Goal: Information Seeking & Learning: Learn about a topic

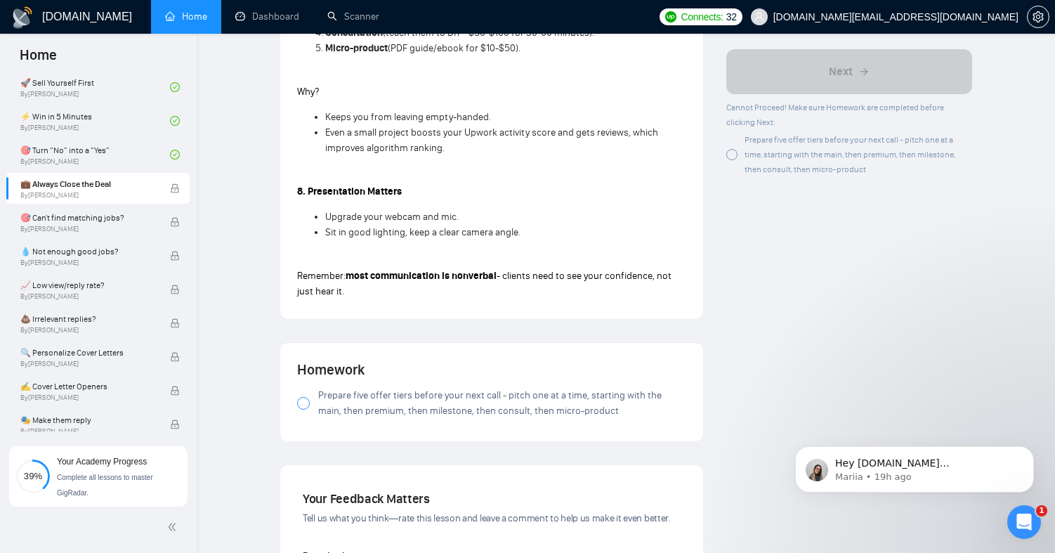
scroll to position [1396, 0]
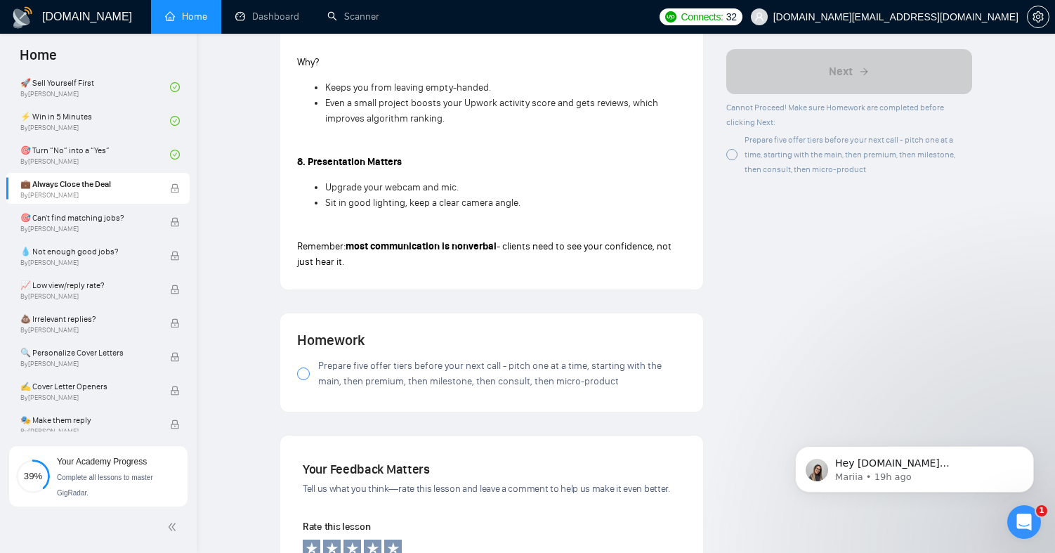
click at [730, 152] on div at bounding box center [731, 154] width 11 height 11
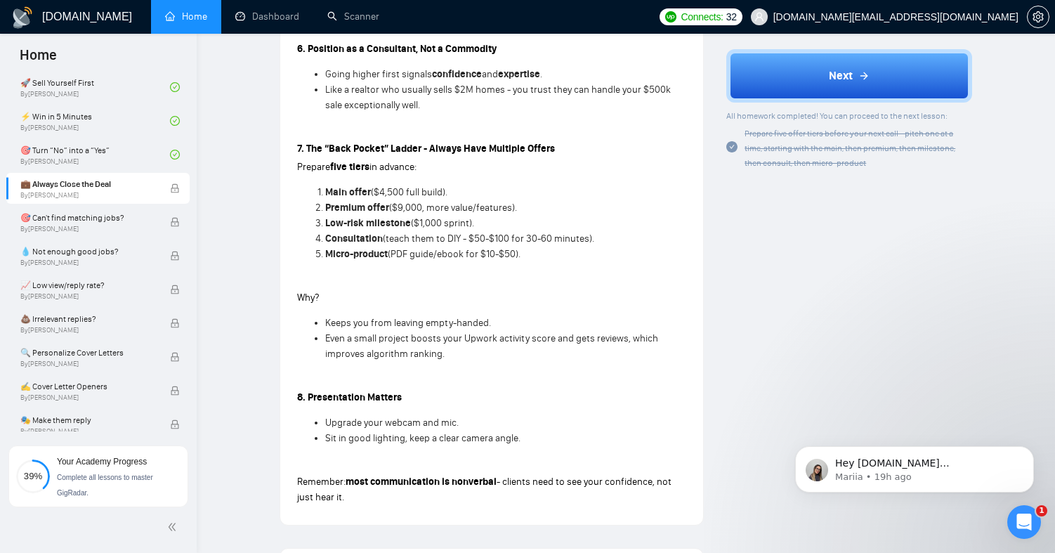
scroll to position [1156, 0]
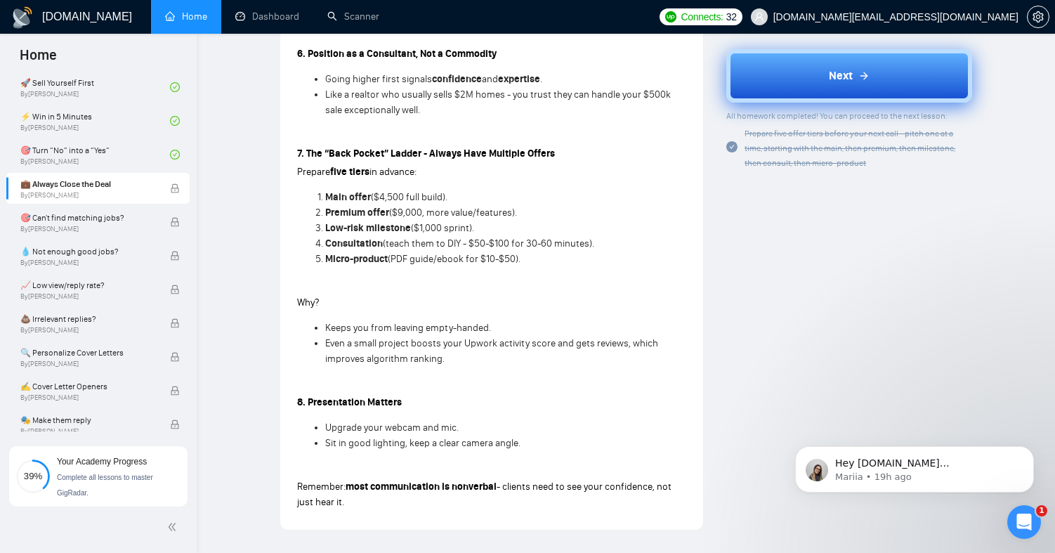
click at [816, 89] on button "Next" at bounding box center [849, 75] width 246 height 53
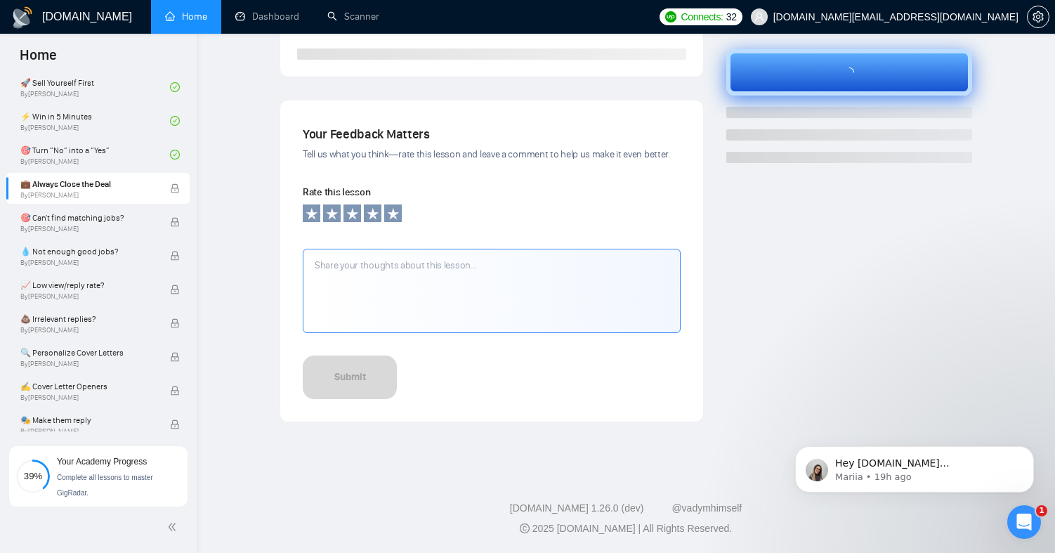
scroll to position [404, 0]
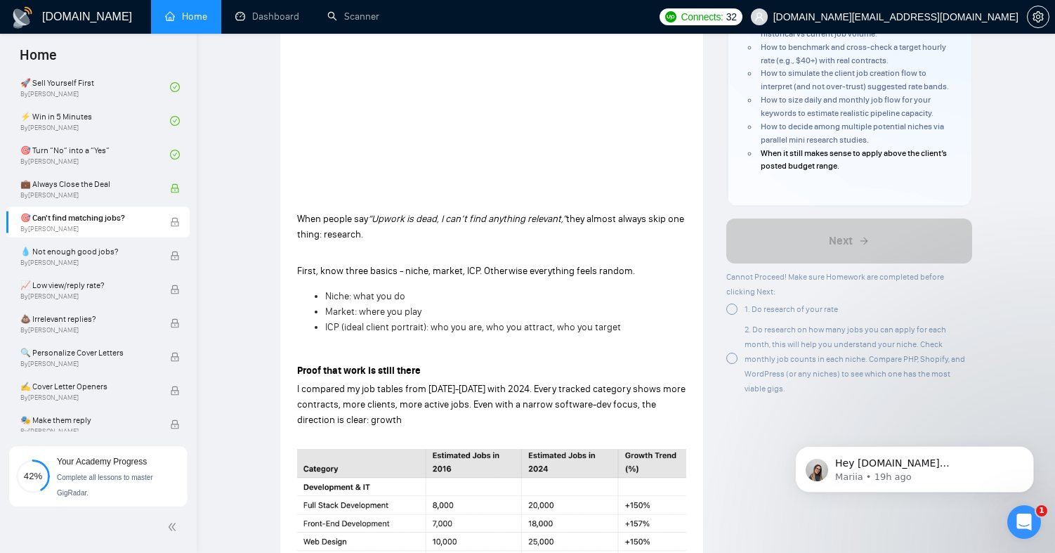
scroll to position [268, 0]
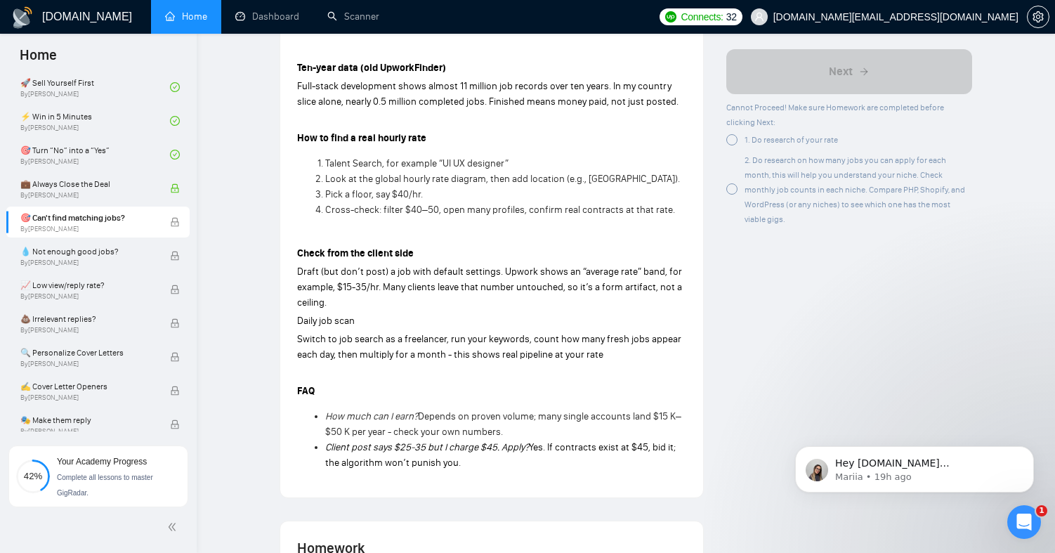
scroll to position [1053, 0]
click at [731, 194] on div "2. Do research on how many jobs you can apply for each month, this will help yo…" at bounding box center [849, 189] width 246 height 74
click at [734, 139] on div at bounding box center [731, 139] width 11 height 11
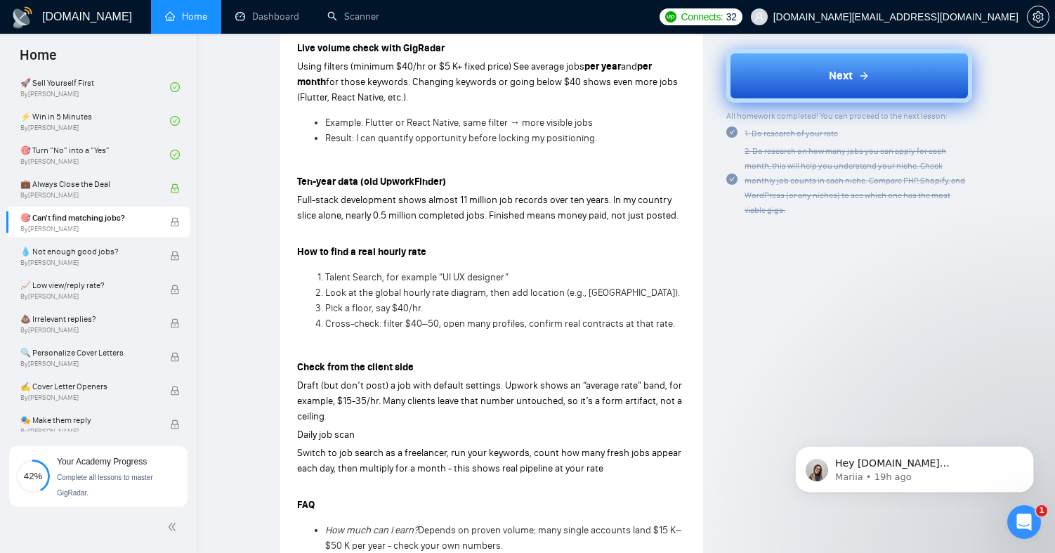
click at [817, 75] on button "Next" at bounding box center [849, 75] width 246 height 53
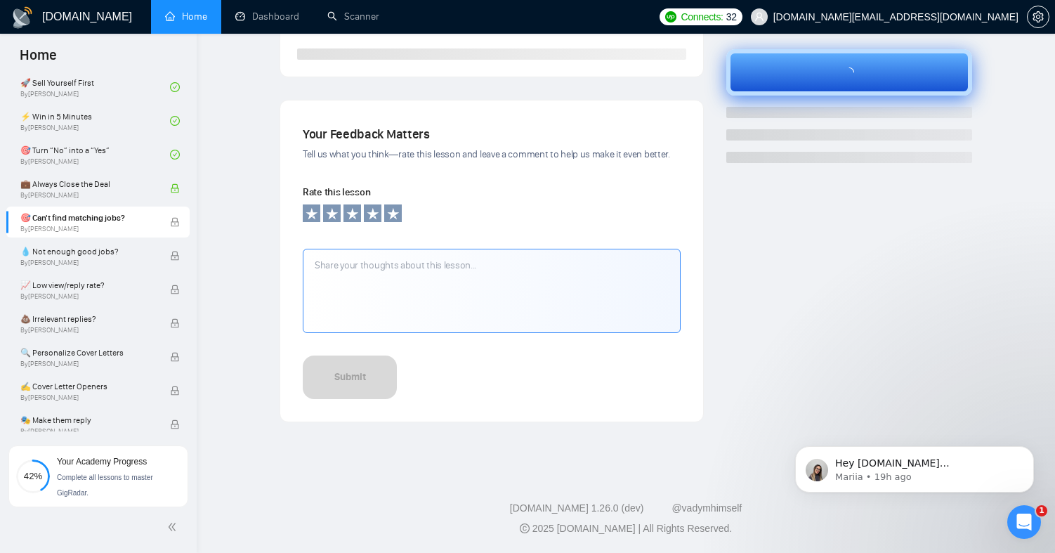
scroll to position [404, 0]
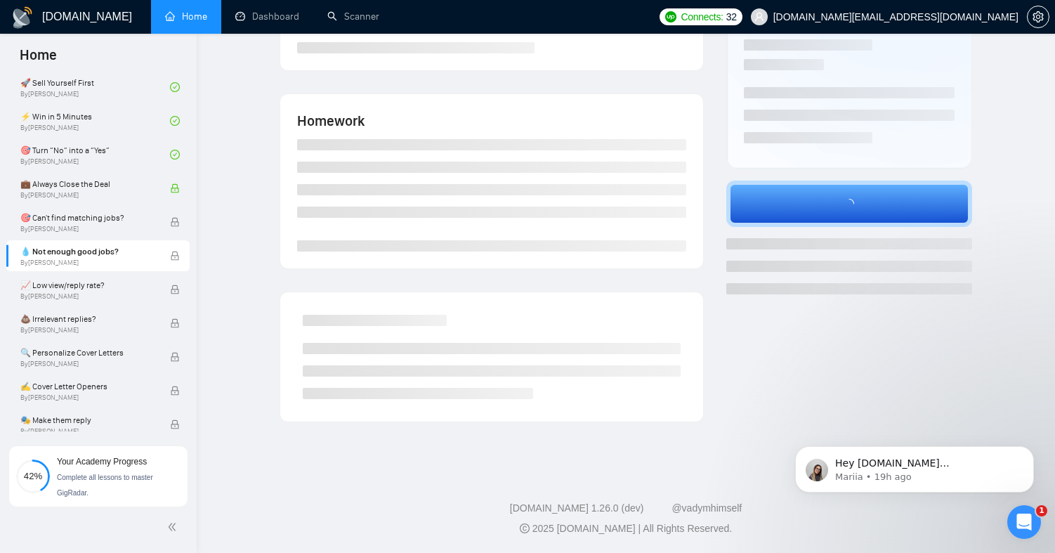
scroll to position [212, 0]
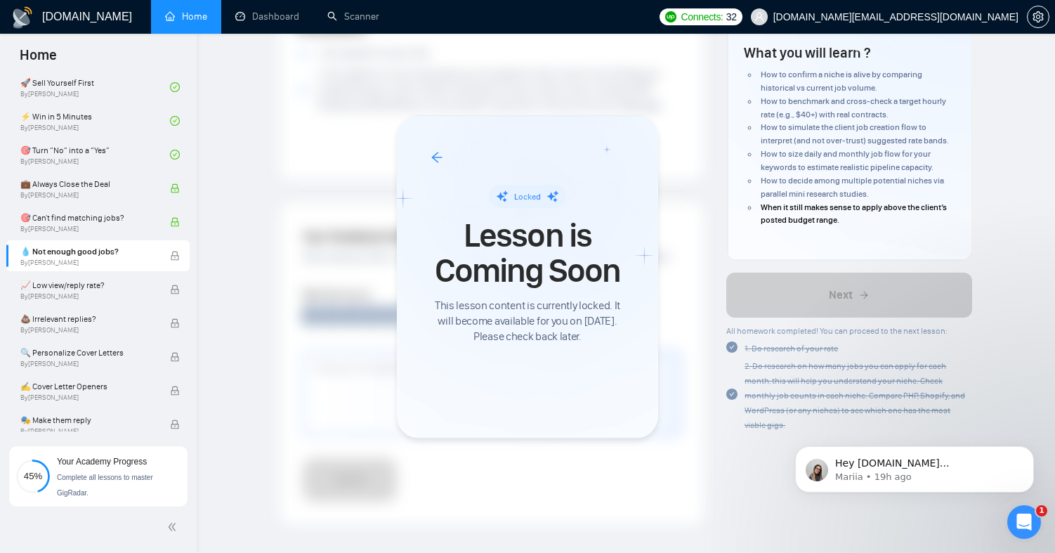
click at [95, 267] on div at bounding box center [527, 276] width 1055 height 553
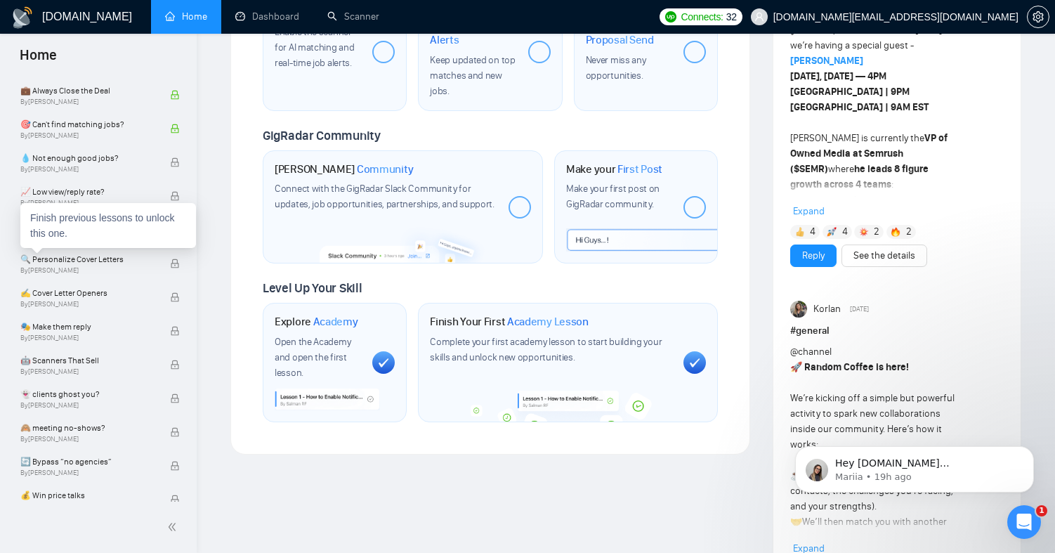
scroll to position [711, 0]
click at [110, 161] on span "💧 Not enough good jobs?" at bounding box center [87, 157] width 135 height 14
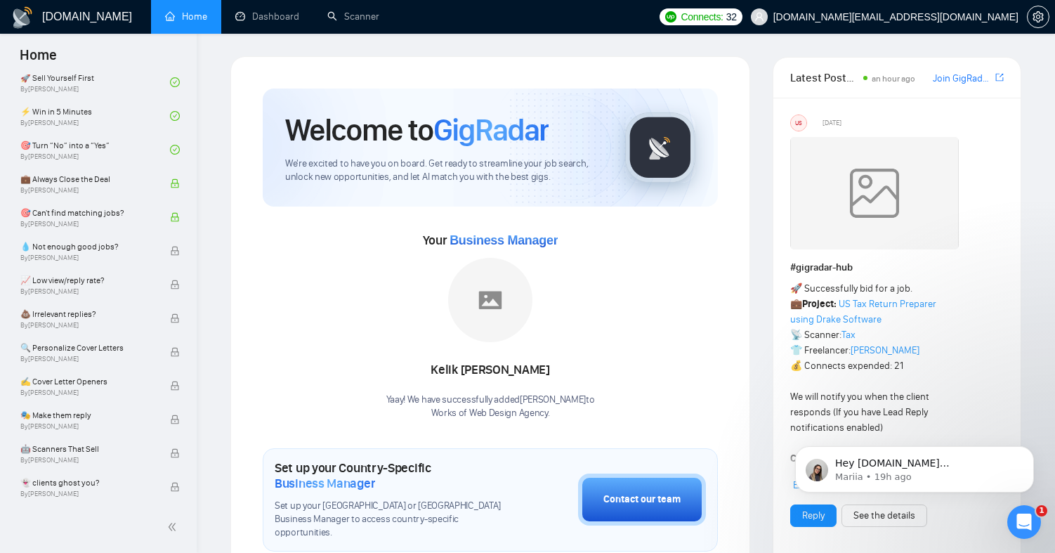
scroll to position [522, 0]
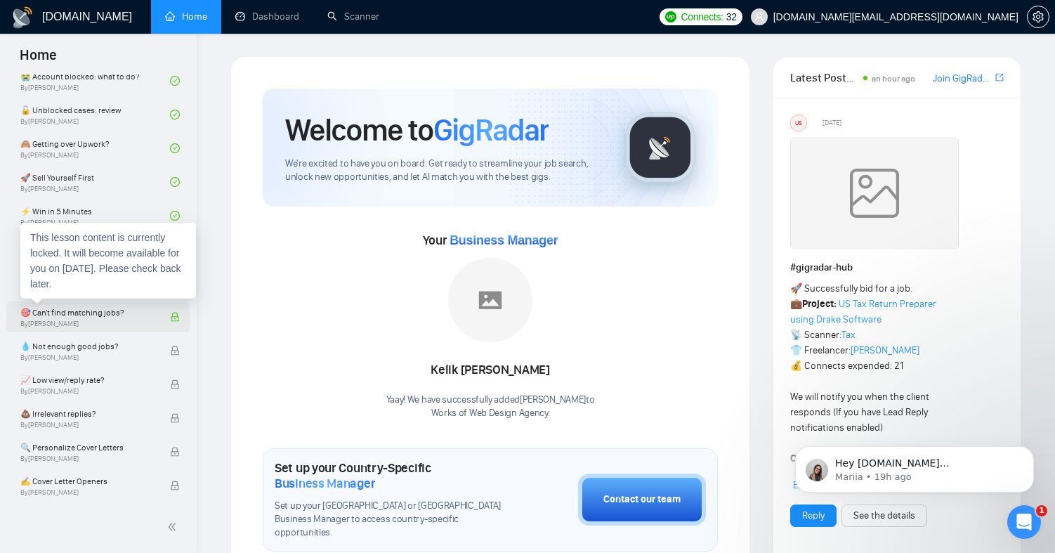
click at [102, 314] on span "🎯 Can't find matching jobs?" at bounding box center [87, 312] width 135 height 14
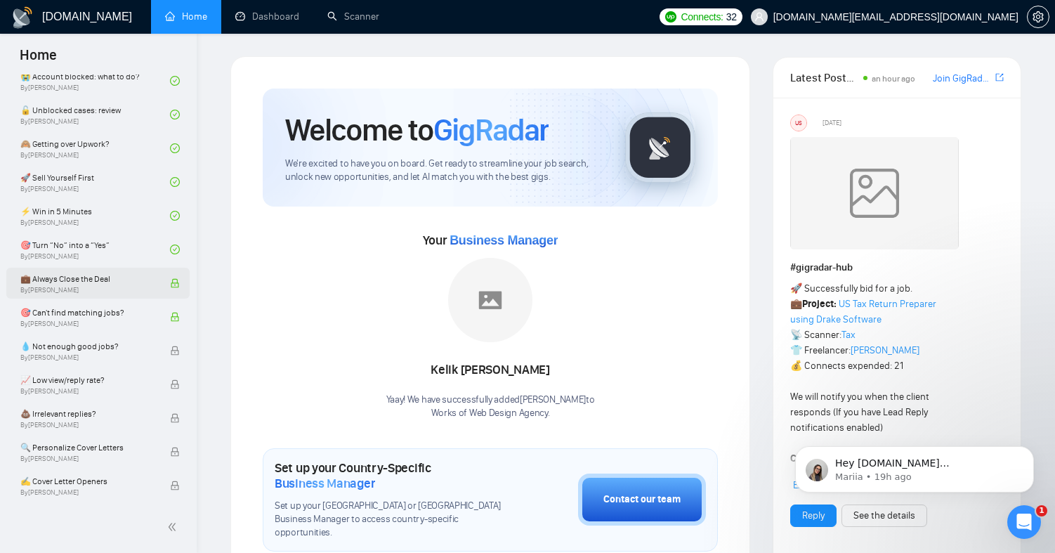
click at [91, 275] on span "💼 Always Close the Deal" at bounding box center [87, 279] width 135 height 14
click at [116, 248] on link "🎯 Turn “No” into a “Yes” By [PERSON_NAME]" at bounding box center [95, 249] width 150 height 31
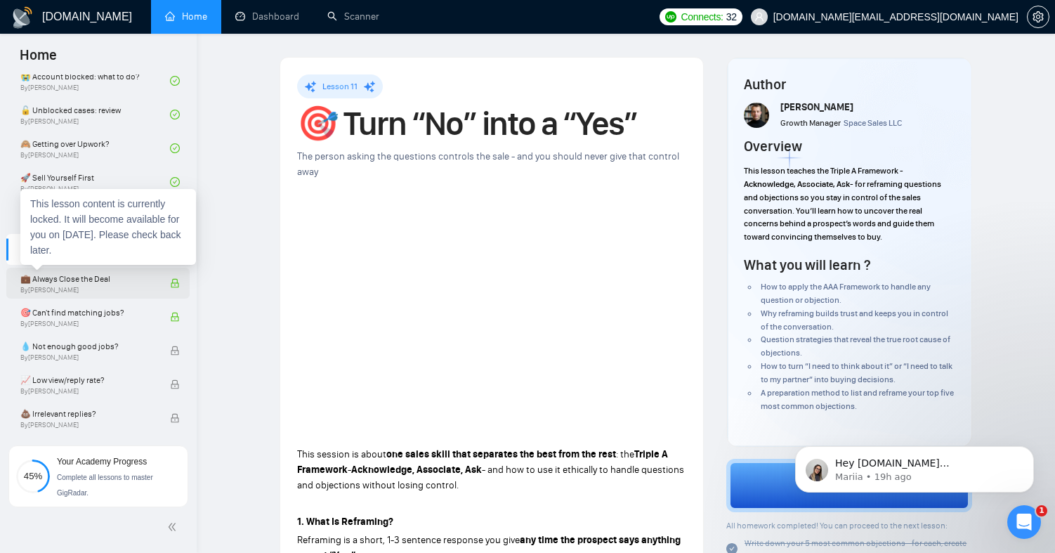
click at [103, 283] on span "💼 Always Close the Deal" at bounding box center [87, 279] width 135 height 14
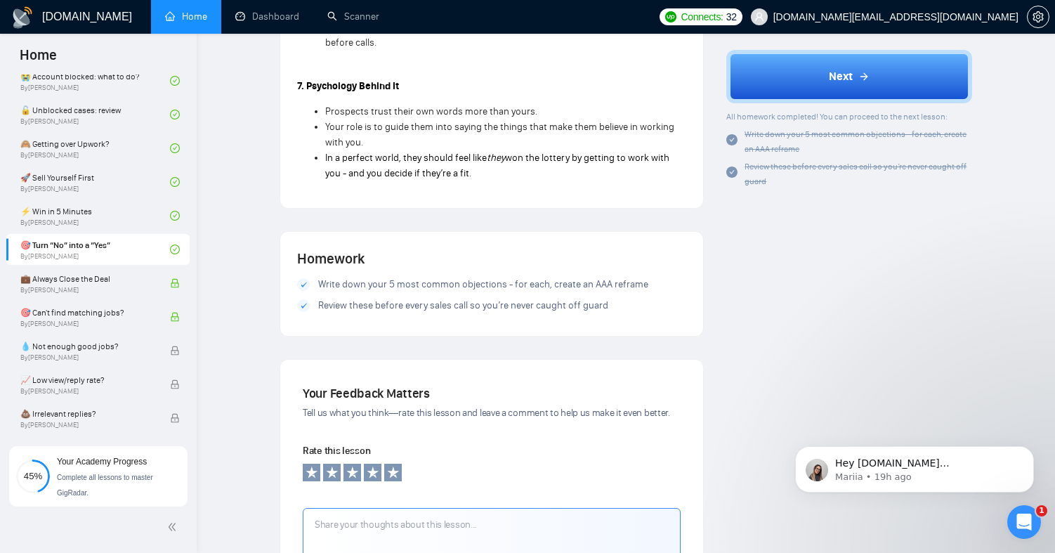
scroll to position [1868, 0]
